Goal: Task Accomplishment & Management: Use online tool/utility

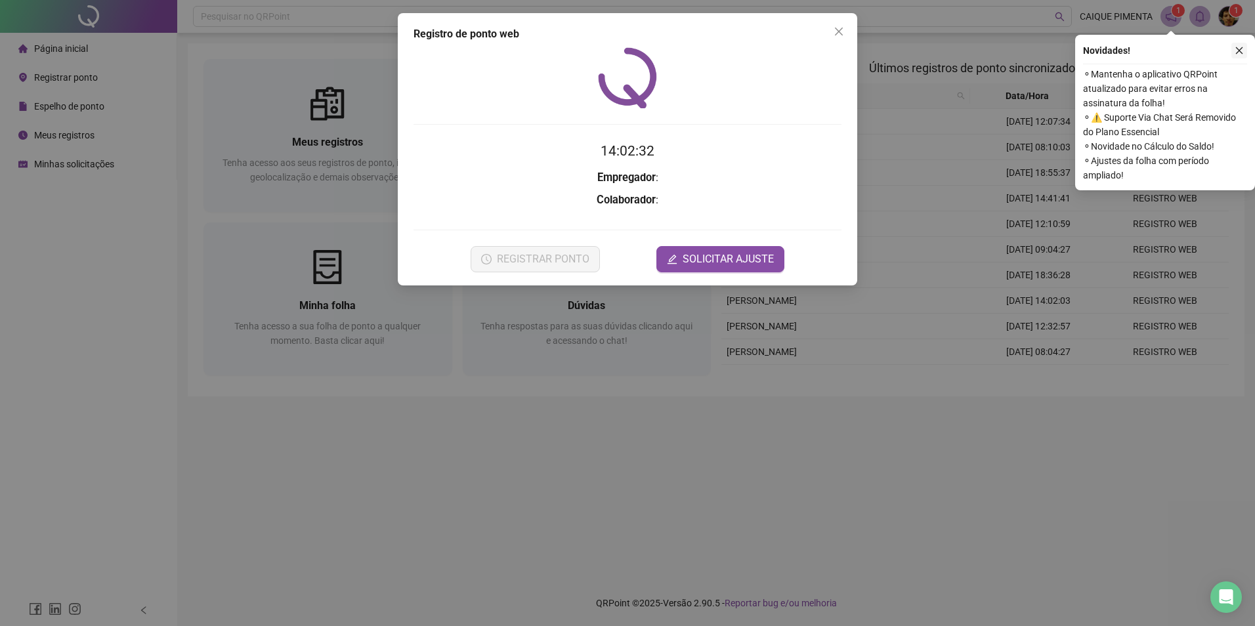
click at [1241, 49] on icon "close" at bounding box center [1239, 50] width 7 height 7
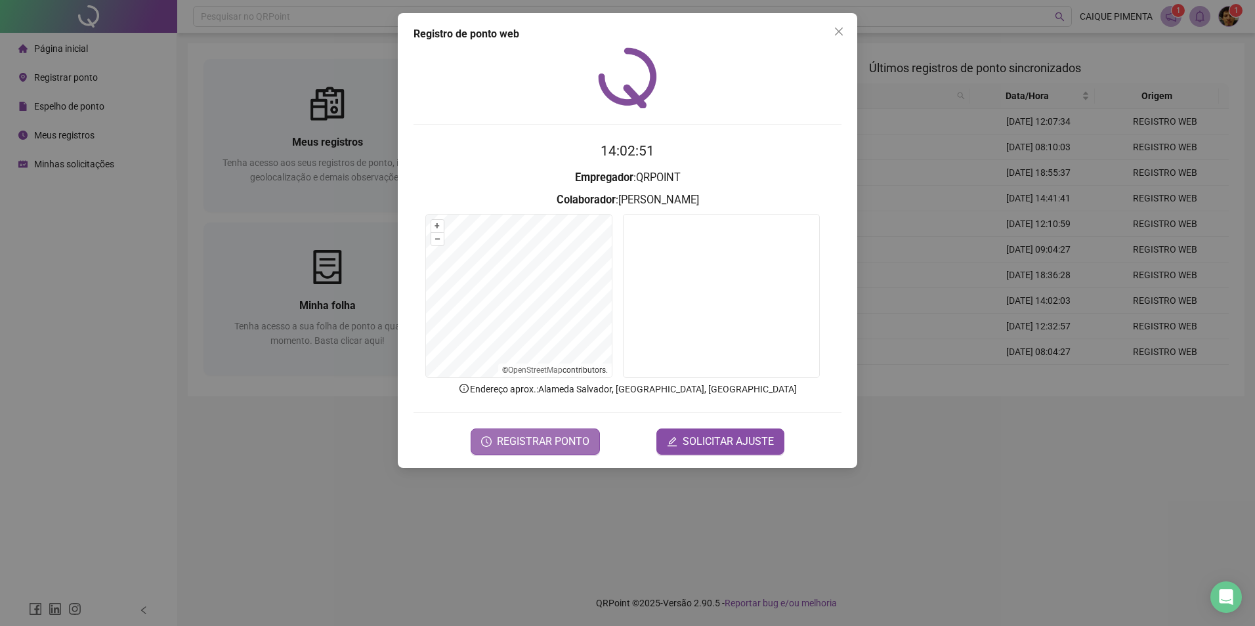
click at [542, 446] on span "REGISTRAR PONTO" at bounding box center [543, 442] width 93 height 16
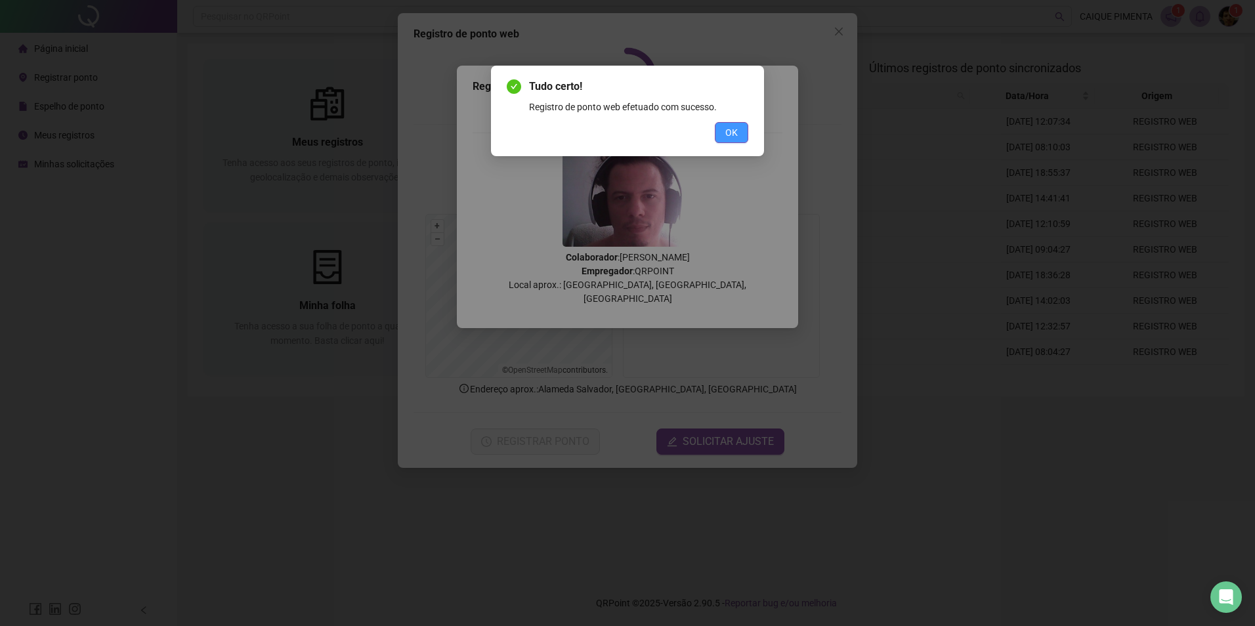
click at [723, 129] on button "OK" at bounding box center [731, 132] width 33 height 21
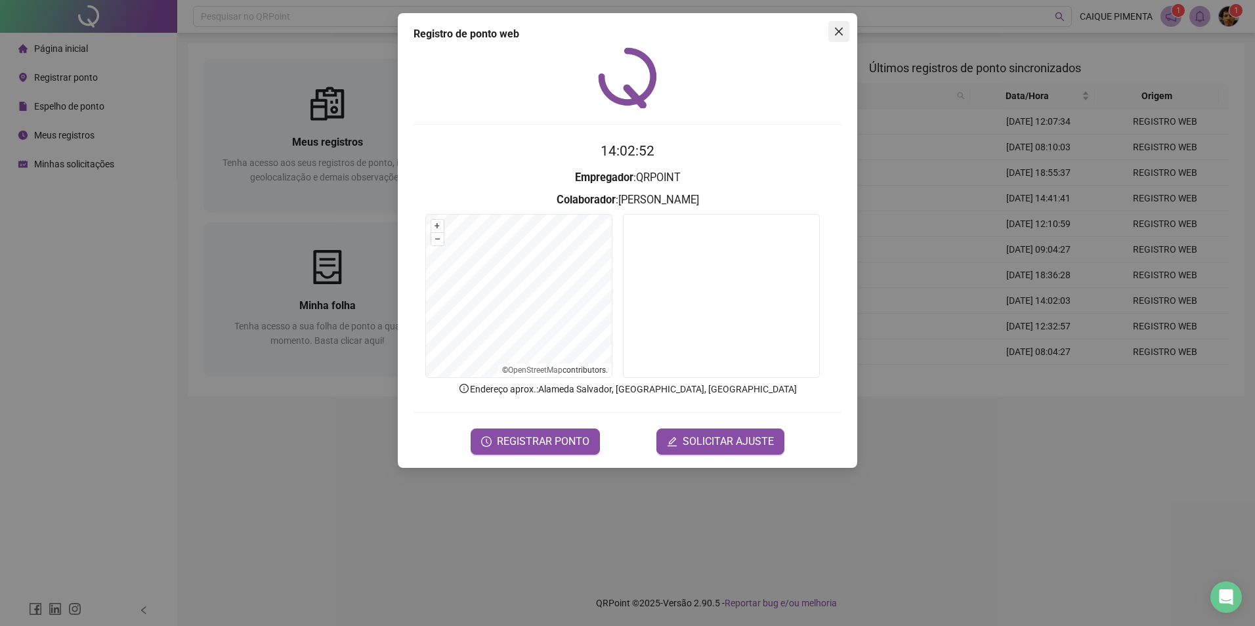
click at [835, 27] on icon "close" at bounding box center [839, 31] width 11 height 11
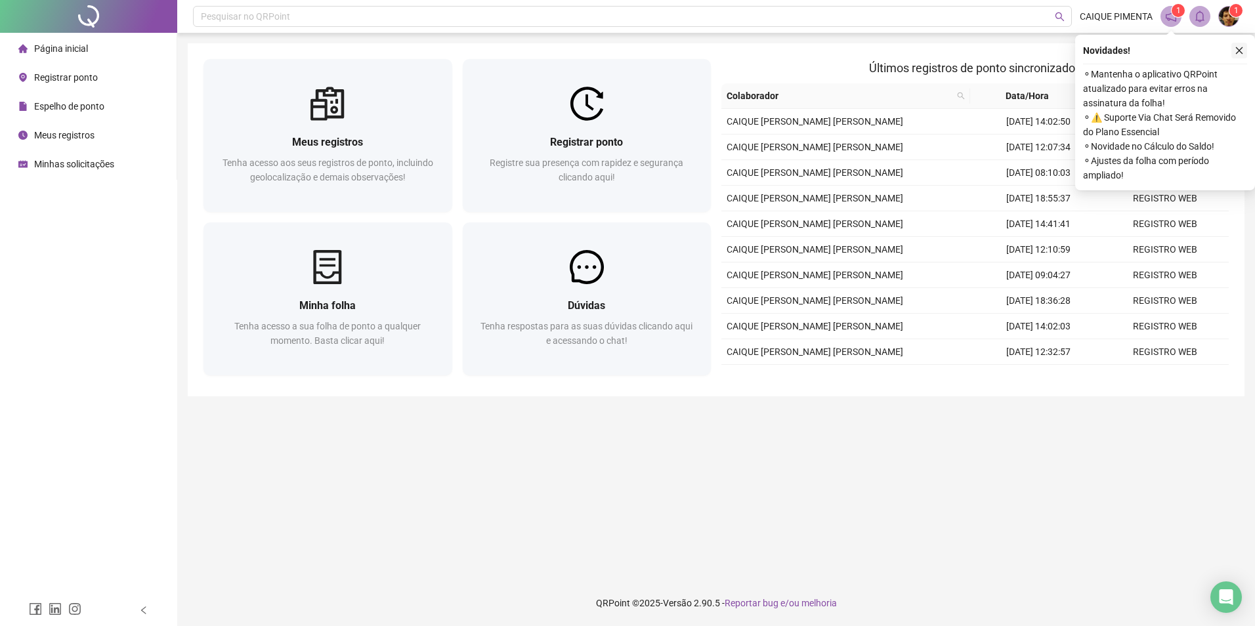
click at [1237, 46] on icon "close" at bounding box center [1239, 50] width 9 height 9
